Goal: Task Accomplishment & Management: Use online tool/utility

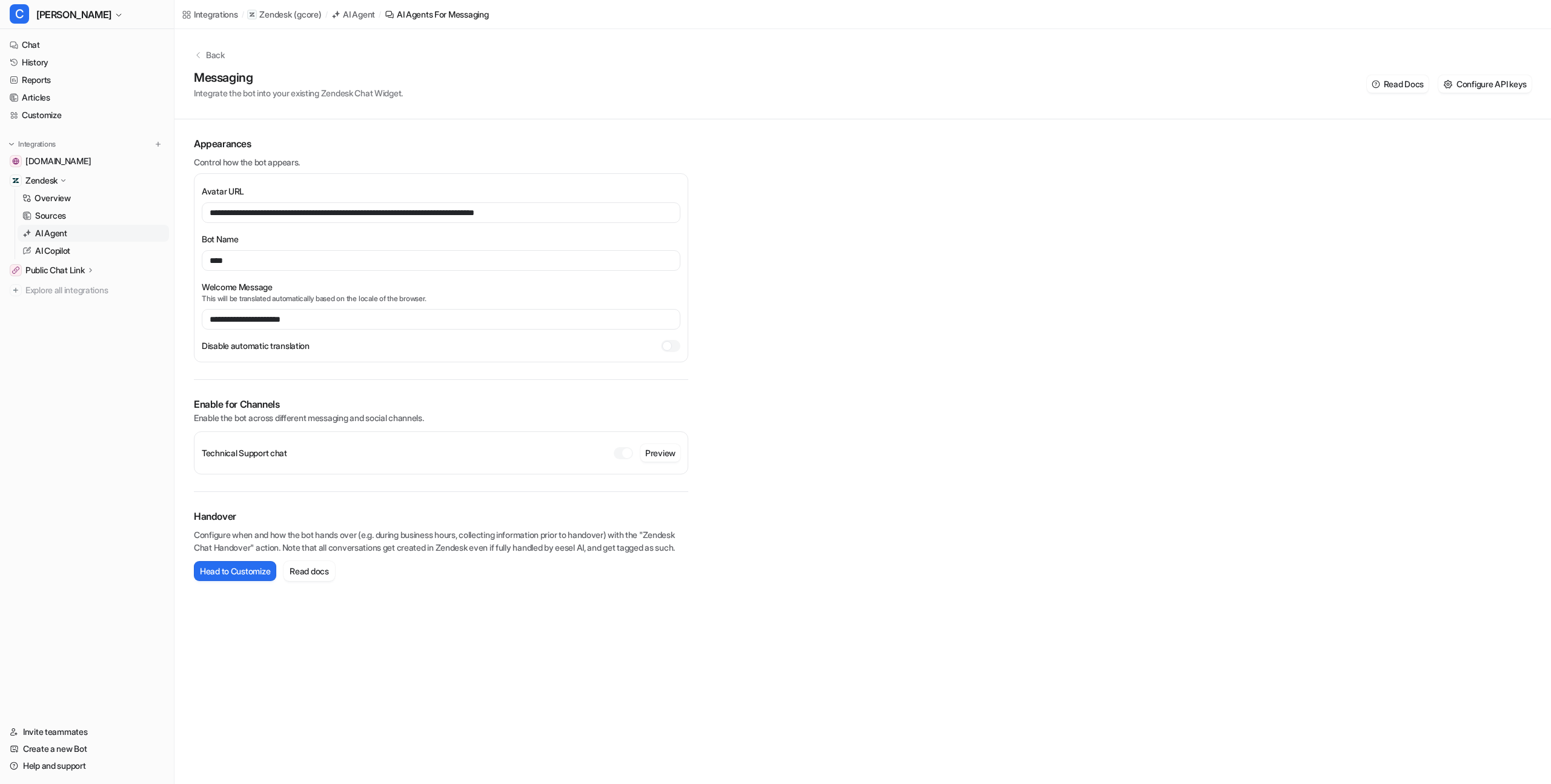
scroll to position [3728, 0]
click at [795, 206] on div "**********" at bounding box center [863, 313] width 1377 height 569
